Goal: Find specific page/section: Find specific page/section

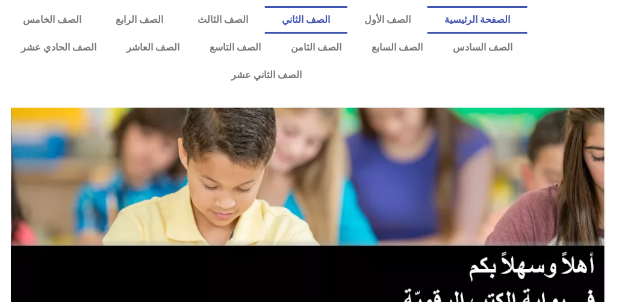
click at [344, 33] on link "الصف الثاني" at bounding box center [306, 20] width 82 height 28
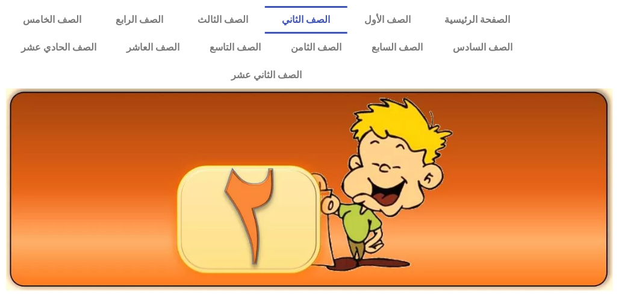
drag, startPoint x: 604, startPoint y: 0, endPoint x: 191, endPoint y: 190, distance: 454.5
click at [191, 190] on img at bounding box center [309, 190] width 607 height 203
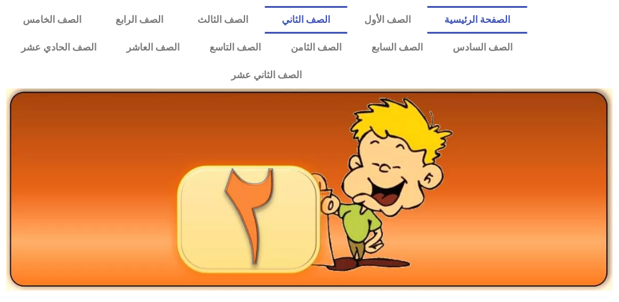
click at [482, 18] on link "الصفحة الرئيسية" at bounding box center [477, 20] width 100 height 28
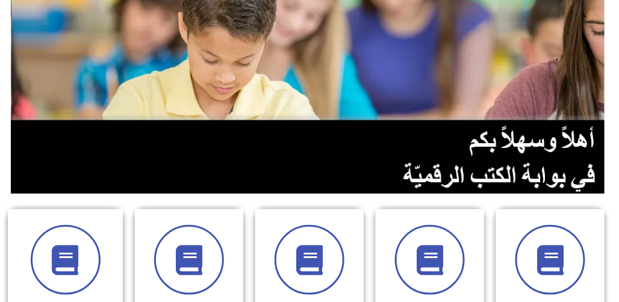
scroll to position [178, 0]
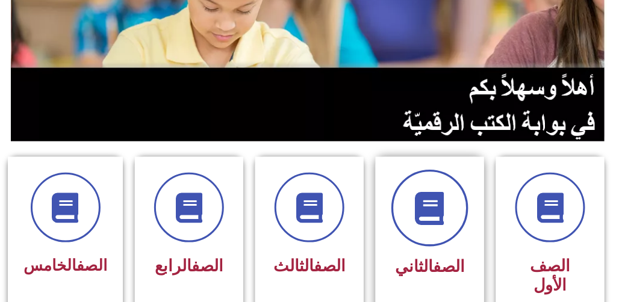
click at [426, 192] on icon at bounding box center [430, 208] width 33 height 33
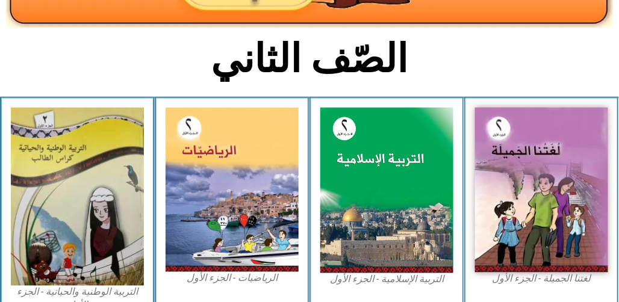
scroll to position [264, 0]
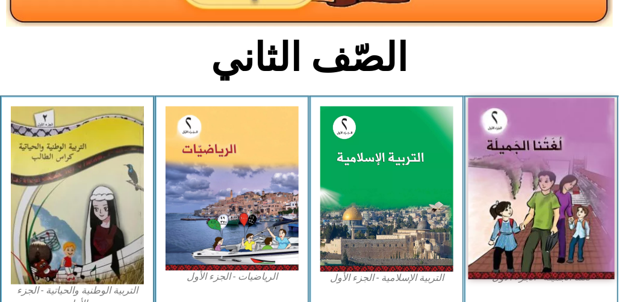
click at [547, 119] on img at bounding box center [541, 188] width 146 height 181
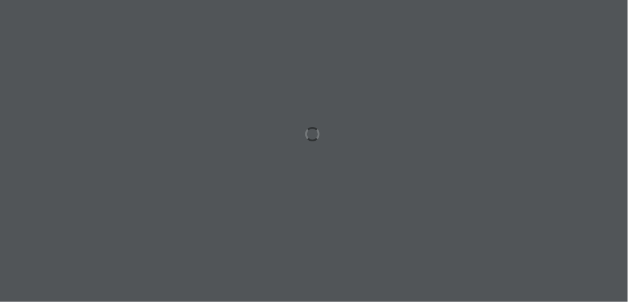
drag, startPoint x: 592, startPoint y: 0, endPoint x: 235, endPoint y: 116, distance: 374.7
click at [235, 116] on div at bounding box center [314, 151] width 628 height 302
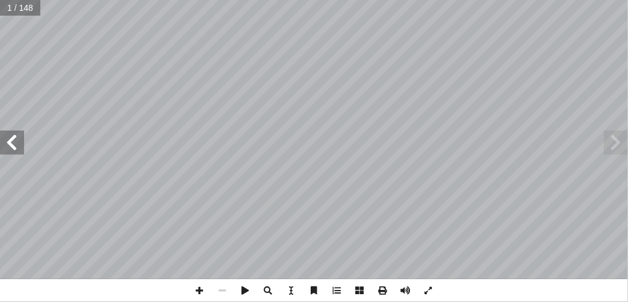
click at [23, 141] on span at bounding box center [12, 143] width 24 height 24
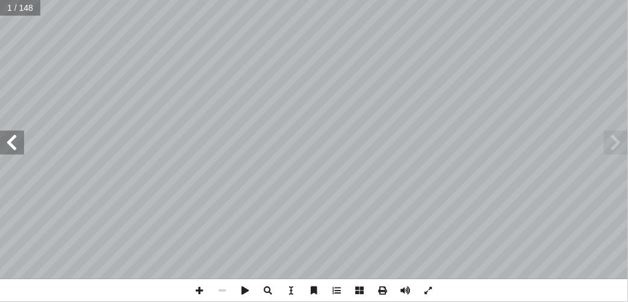
click at [23, 141] on span at bounding box center [12, 143] width 24 height 24
